Goal: Navigation & Orientation: Go to known website

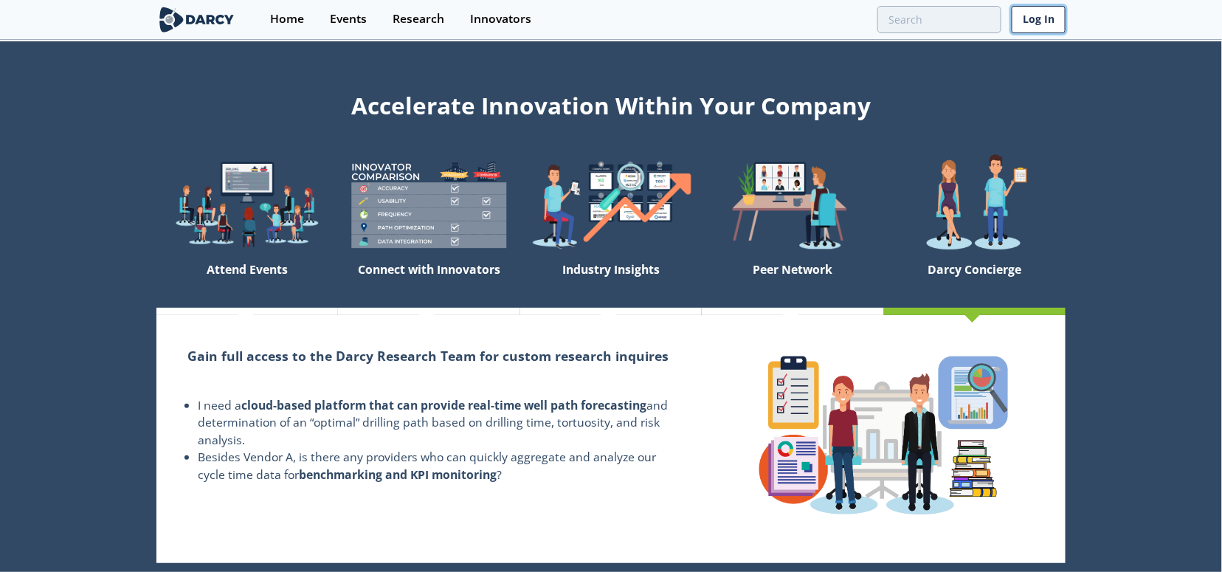
click at [1036, 23] on link "Log In" at bounding box center [1039, 19] width 54 height 27
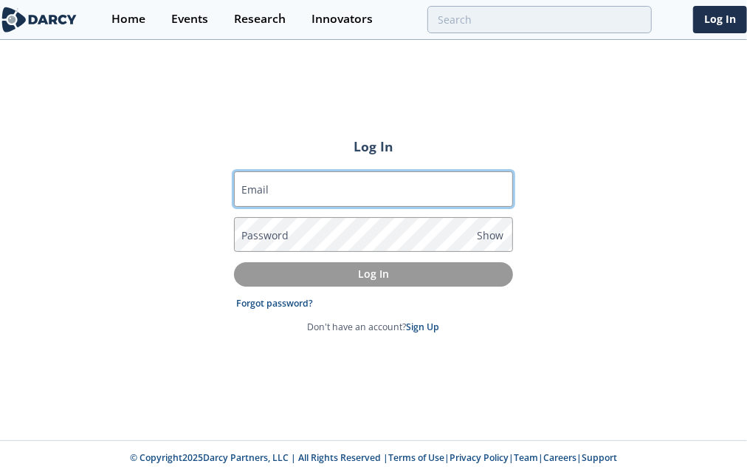
click at [346, 187] on input "Email" at bounding box center [373, 188] width 279 height 35
type input "[PERSON_NAME][EMAIL_ADDRESS][PERSON_NAME][DOMAIN_NAME]"
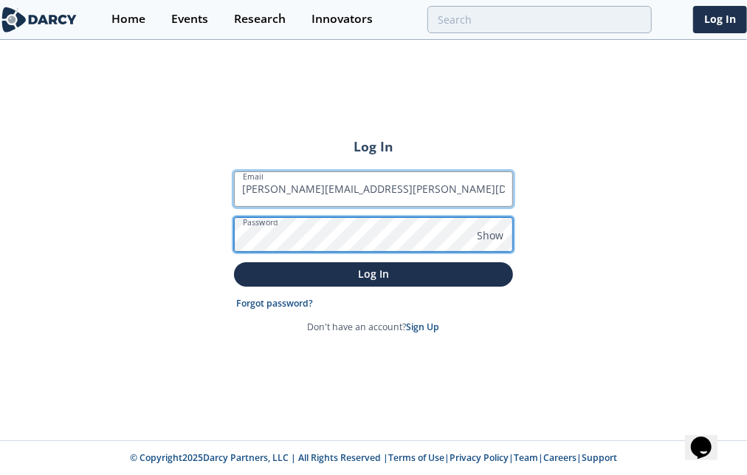
click at [234, 262] on button "Log In" at bounding box center [373, 274] width 279 height 24
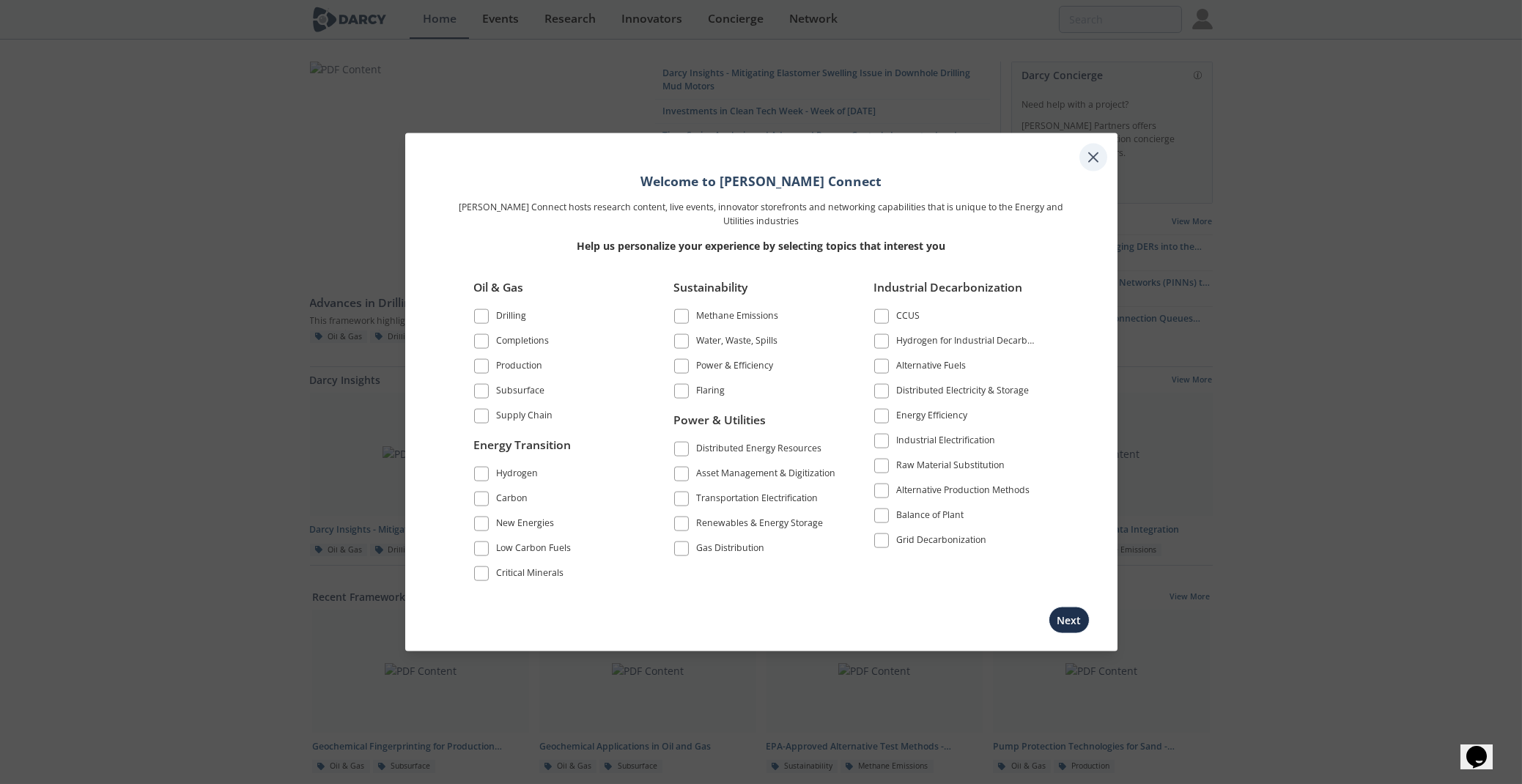
click at [1093, 160] on icon at bounding box center [1093, 157] width 9 height 9
